Goal: Task Accomplishment & Management: Use online tool/utility

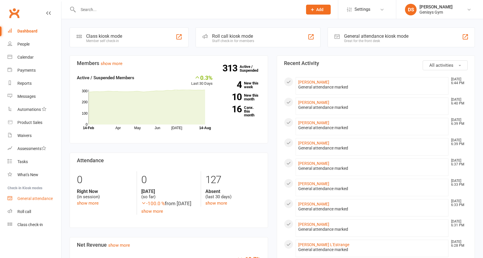
click at [35, 197] on div "General attendance" at bounding box center [34, 198] width 35 height 5
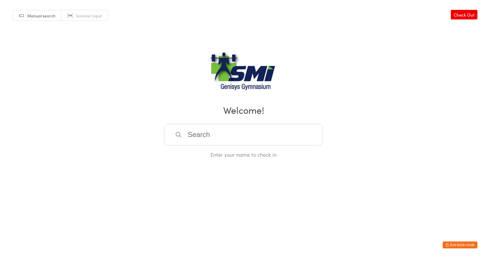
click at [69, 15] on link "Scanner input" at bounding box center [84, 15] width 46 height 11
type input "21571310913"
type input "21571311080"
type input "21571311094"
